Goal: Transaction & Acquisition: Purchase product/service

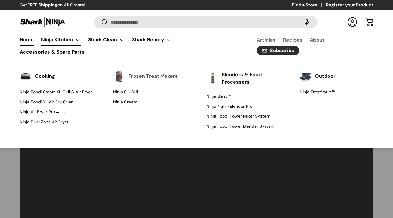
click at [160, 75] on link "Frozen Treat Makers" at bounding box center [152, 77] width 49 height 14
click at [239, 76] on link "Blenders & Food Processors" at bounding box center [251, 78] width 58 height 21
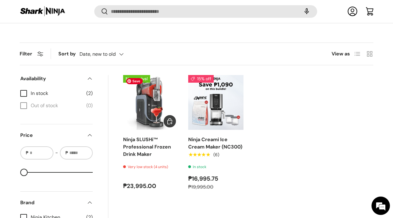
scroll to position [196, 0]
click at [0, 0] on img "Ninja SLUSHi™ Professional Frozen Drink Maker" at bounding box center [0, 0] width 0 height 0
click at [0, 0] on img "Ninja Creami Ice Cream Maker (NC300)" at bounding box center [0, 0] width 0 height 0
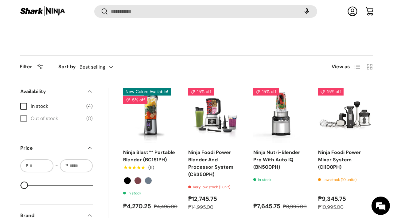
click at [102, 65] on div "Best selling Featured Best selling Alphabetically, A-Z Alphabetically, Z-A Pric…" at bounding box center [102, 67] width 46 height 11
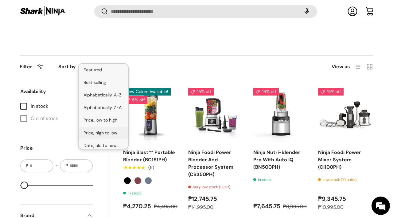
click at [106, 130] on li "Price, high to low" at bounding box center [103, 133] width 49 height 13
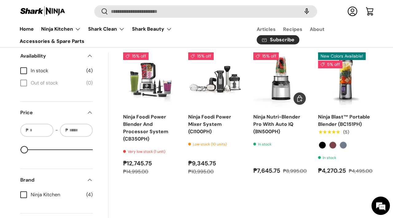
scroll to position [221, 0]
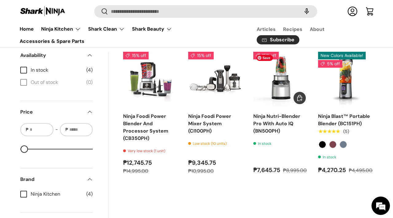
click at [0, 0] on img "Ninja Nutri-Blender Pro With Auto IQ (BN500PH)" at bounding box center [0, 0] width 0 height 0
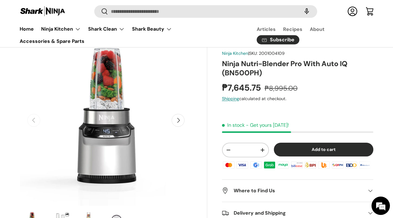
scroll to position [60, 0]
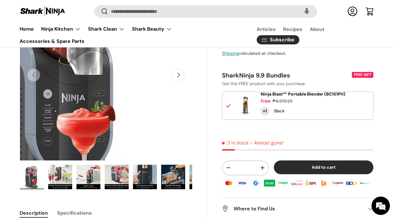
scroll to position [80, 0]
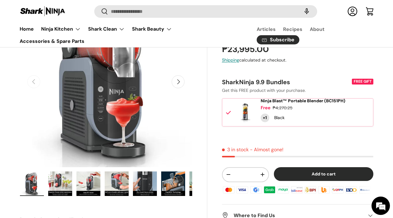
click at [62, 185] on img "Gallery Viewer" at bounding box center [60, 184] width 24 height 25
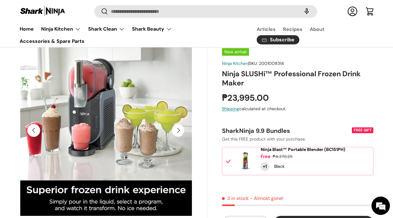
scroll to position [0, 0]
click at [177, 129] on button "Next" at bounding box center [178, 130] width 13 height 13
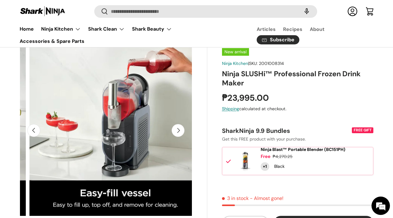
scroll to position [0, 351]
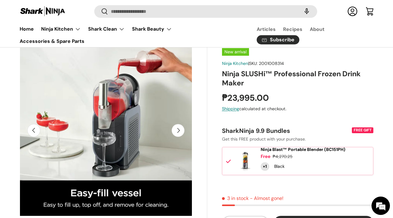
click at [178, 128] on button "Next" at bounding box center [178, 130] width 13 height 13
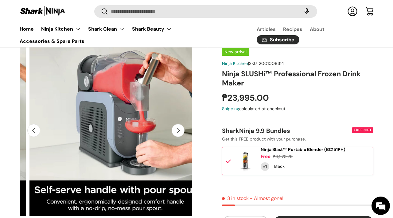
scroll to position [0, 526]
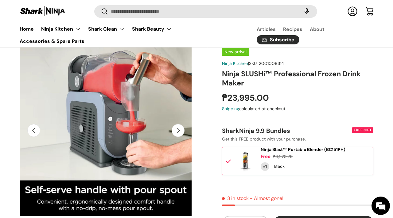
click at [178, 128] on button "Next" at bounding box center [178, 130] width 13 height 13
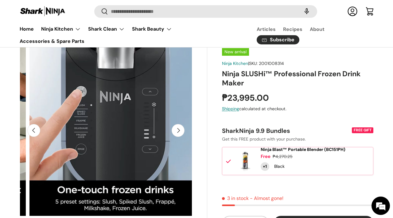
scroll to position [0, 701]
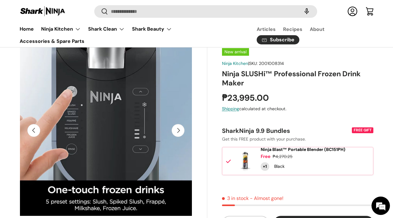
click at [178, 128] on button "Next" at bounding box center [178, 130] width 13 height 13
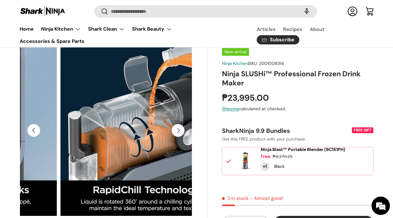
scroll to position [0, 877]
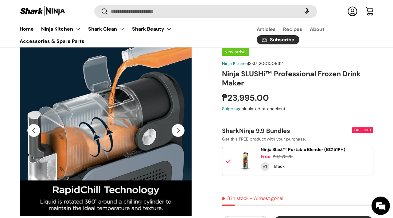
click at [178, 128] on button "Next" at bounding box center [178, 130] width 13 height 13
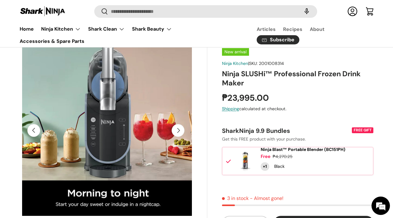
scroll to position [0, 78]
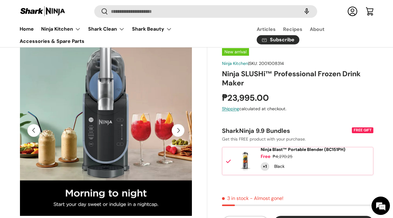
click at [178, 128] on button "Next" at bounding box center [178, 130] width 13 height 13
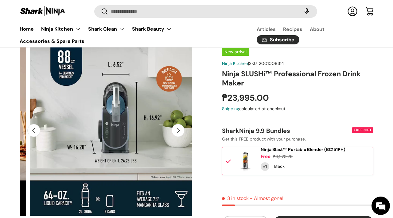
scroll to position [0, 1228]
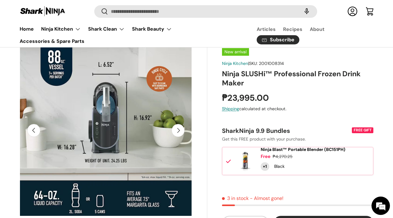
click at [178, 128] on button "Next" at bounding box center [178, 130] width 13 height 13
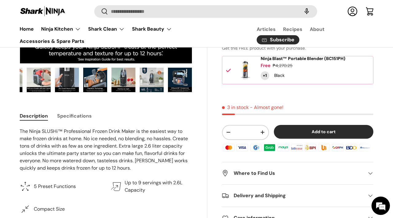
scroll to position [0, 0]
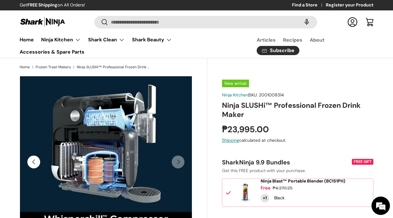
click at [246, 106] on h1 "Ninja SLUSHi™ Professional Frozen Drink Maker" at bounding box center [297, 110] width 151 height 19
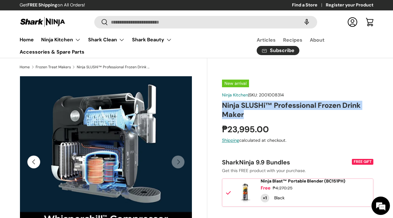
copy div "Ninja SLUSHi™ Professional Frozen Drink Maker"
